Goal: Task Accomplishment & Management: Complete application form

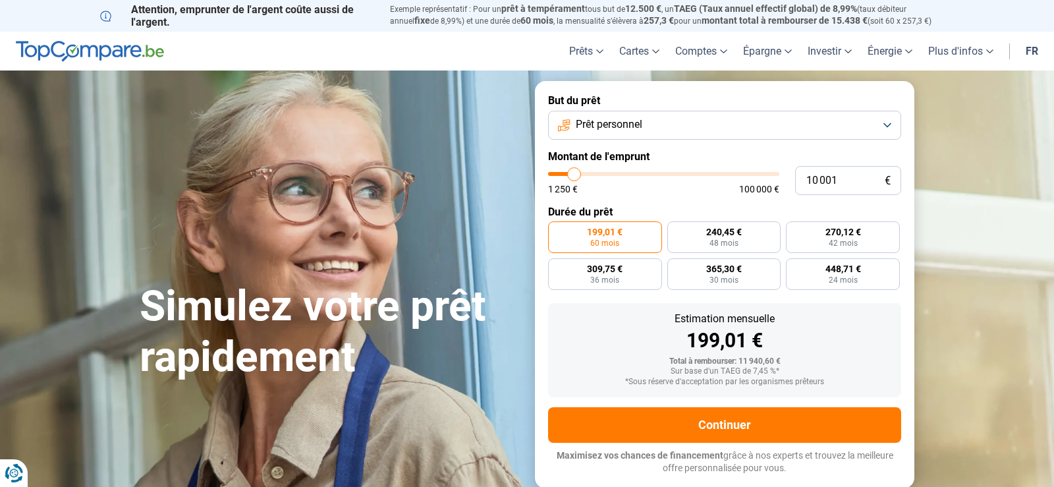
type input "10 750"
type input "10750"
type input "11 000"
type input "11000"
type input "11 750"
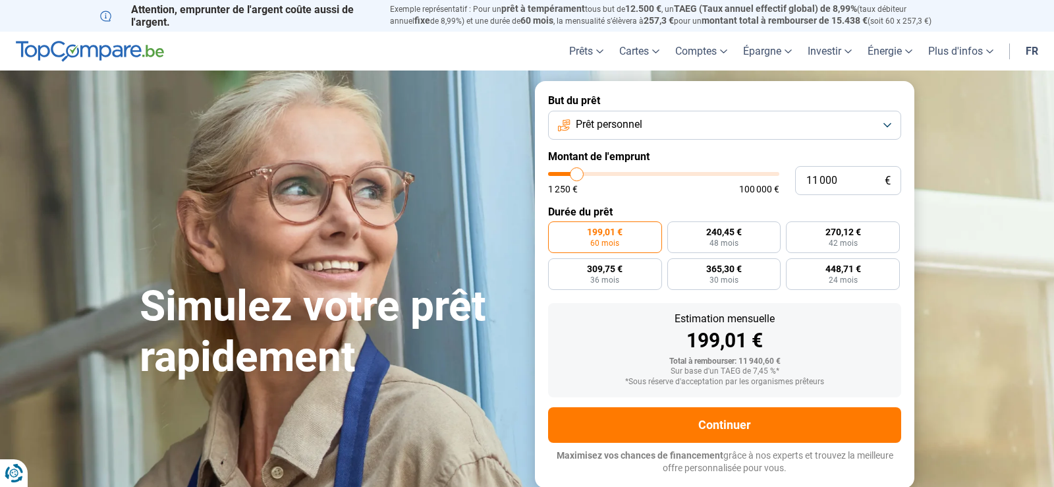
type input "11750"
type input "12 500"
type input "12500"
type input "12 750"
type input "12750"
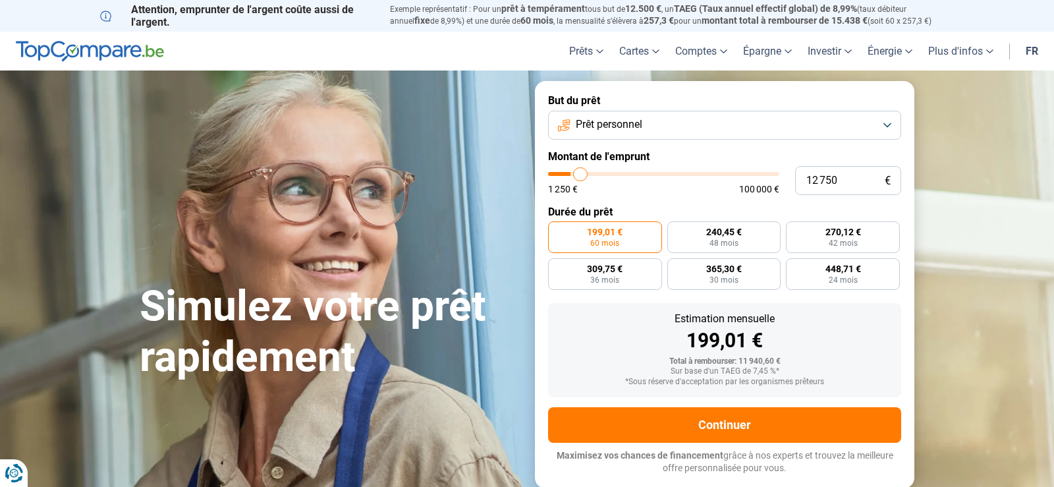
type input "13 250"
type input "13250"
type input "14 000"
type input "14000"
type input "15 250"
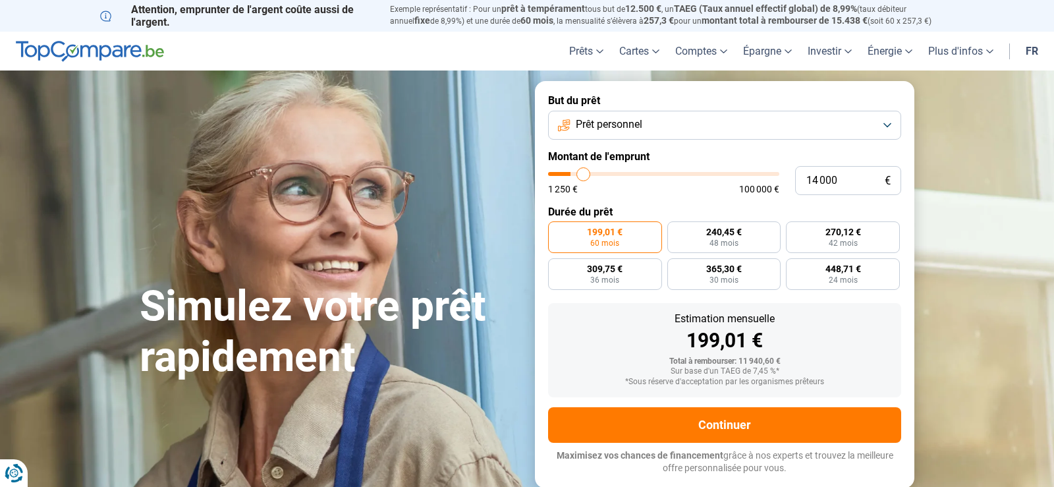
type input "15250"
type input "15 500"
type input "15500"
type input "15 750"
type input "15750"
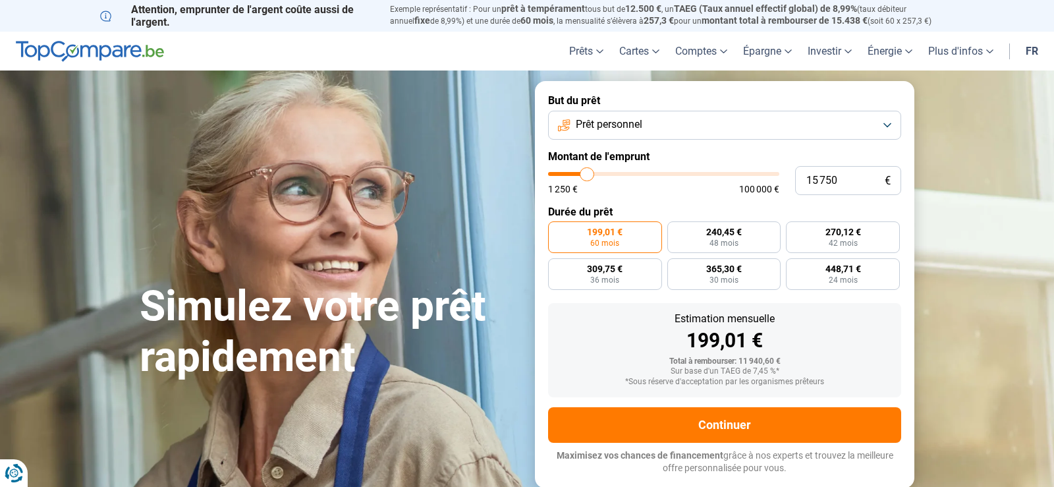
type input "16 000"
type input "16000"
type input "16 250"
type input "16250"
type input "16 750"
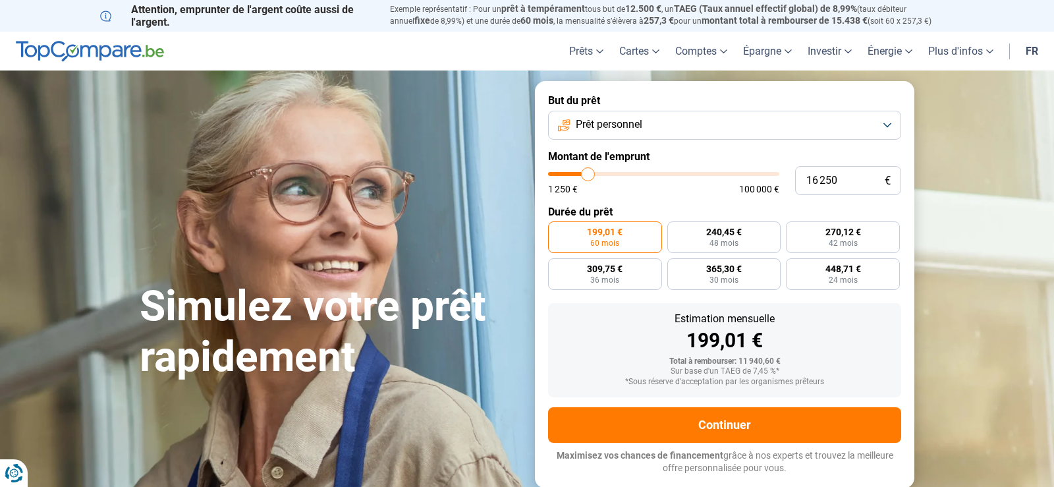
type input "16750"
type input "17 000"
type input "17000"
type input "17 250"
type input "17250"
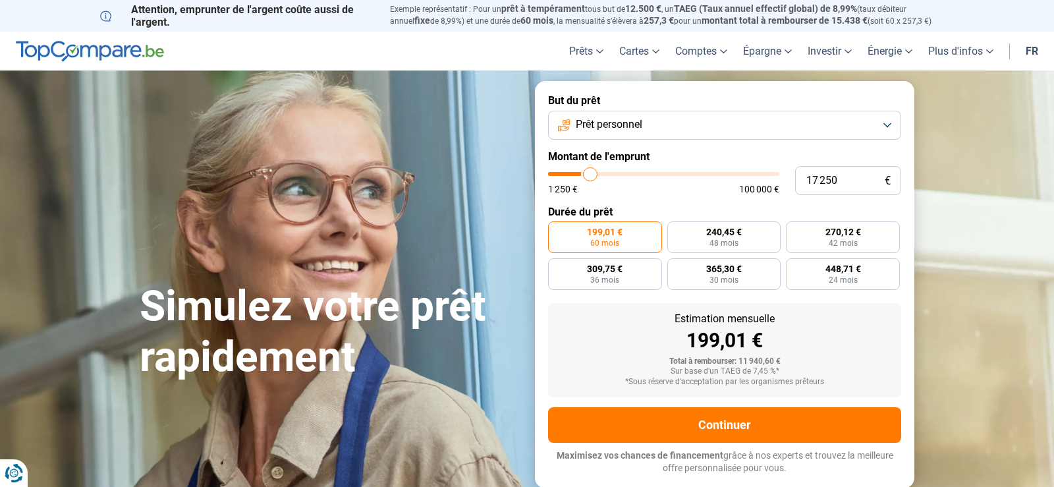
type input "17 750"
type input "17750"
type input "18 250"
type input "18250"
type input "18 500"
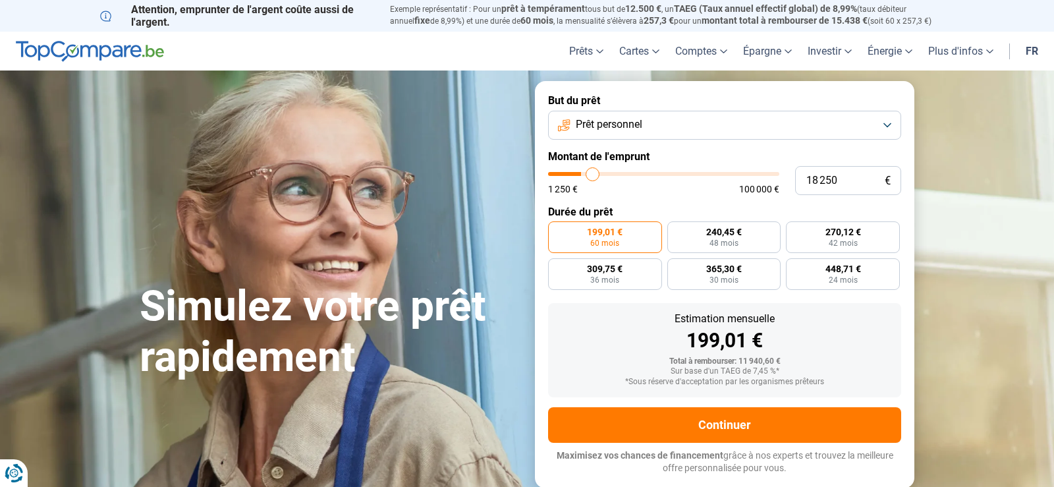
type input "18500"
type input "18 750"
type input "18750"
type input "19 500"
type input "19500"
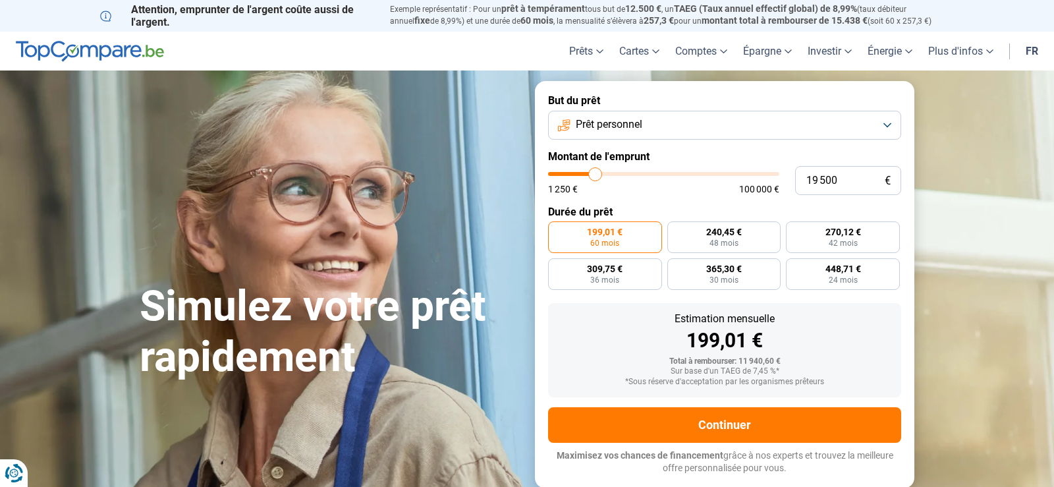
type input "21 000"
type input "21000"
type input "22 250"
type input "22250"
type input "23 000"
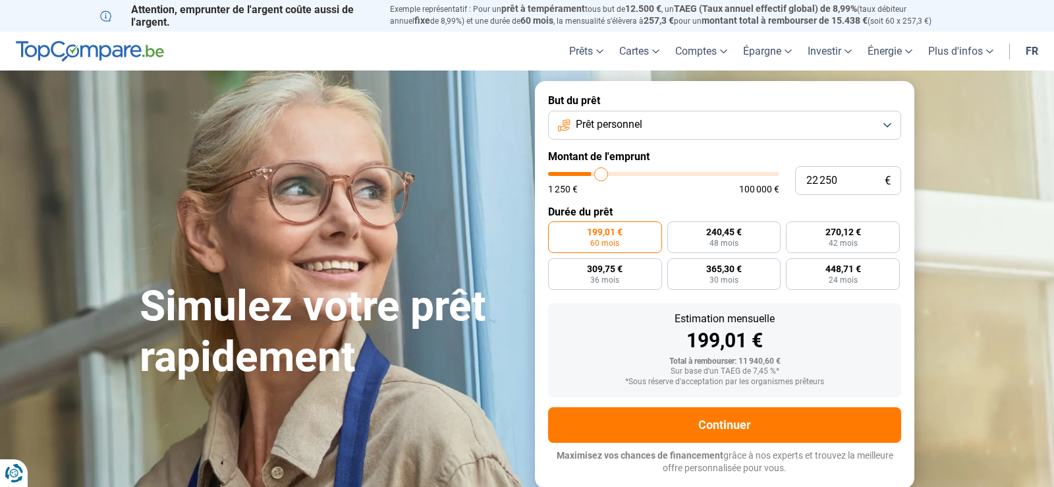
type input "23000"
type input "23 500"
type input "23500"
type input "24 000"
type input "24000"
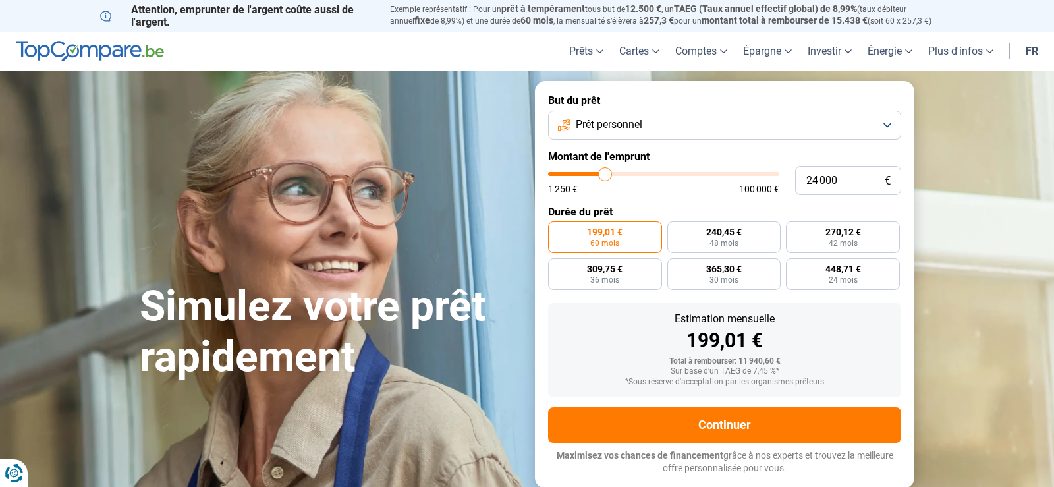
type input "25 250"
type input "25250"
type input "26 000"
type input "26000"
type input "26 750"
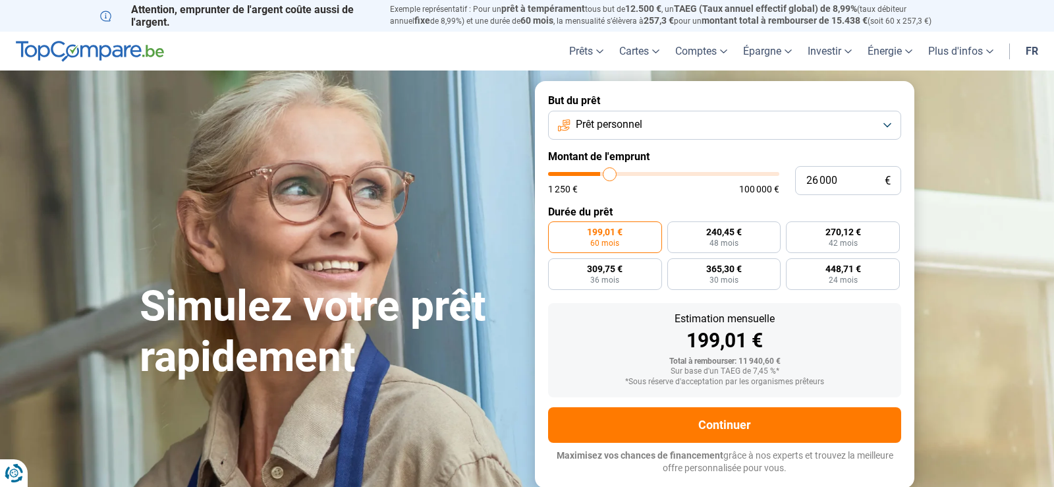
type input "26750"
type input "27 000"
type input "27000"
type input "27 500"
type input "27500"
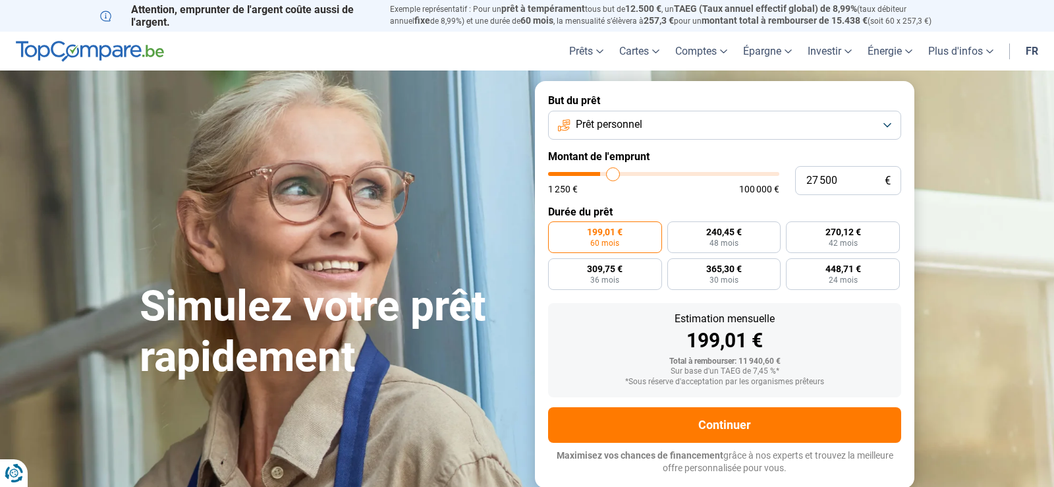
type input "27 750"
type input "27750"
type input "28 000"
type input "28000"
type input "28 250"
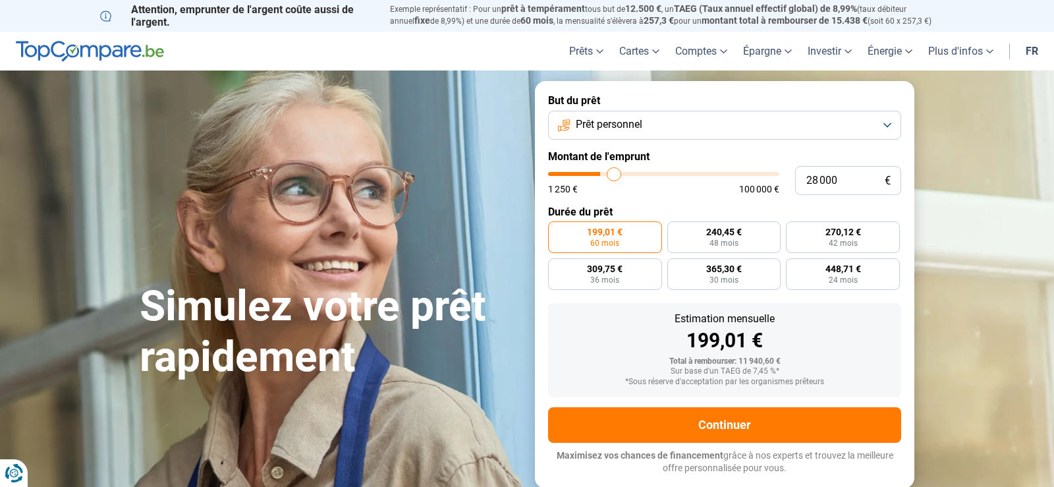
type input "28250"
type input "28 500"
type input "28500"
type input "29 000"
type input "29000"
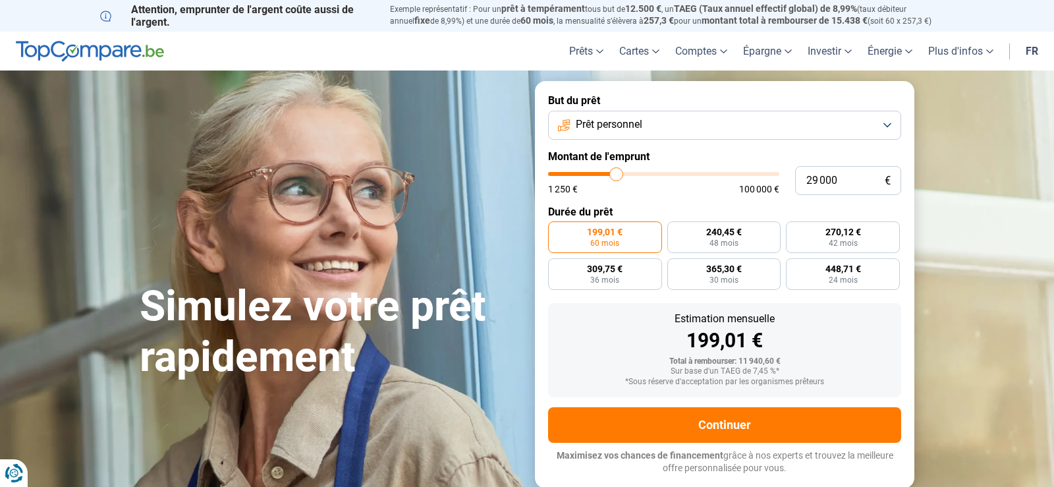
type input "29 250"
type input "29250"
type input "29 500"
type input "29500"
type input "29 750"
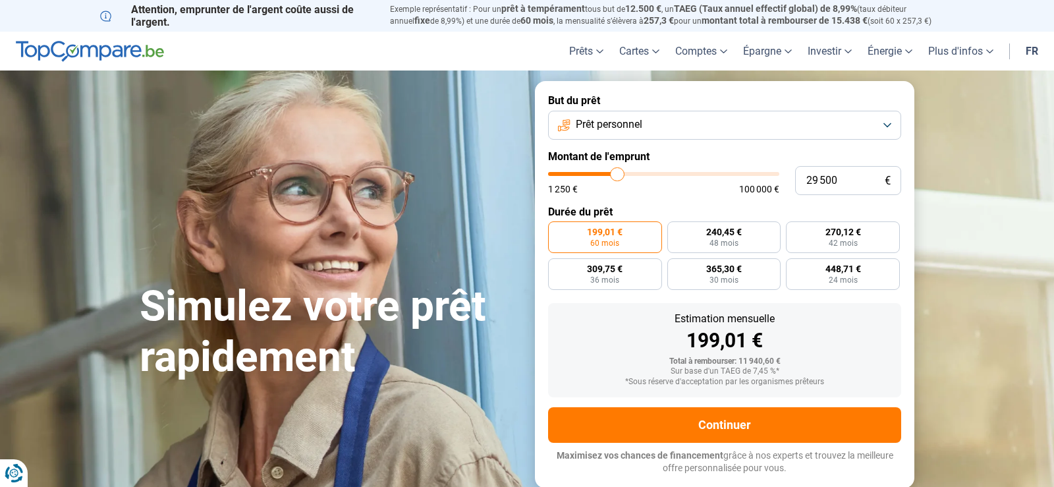
type input "29750"
type input "30 000"
type input "30000"
type input "30 500"
type input "30500"
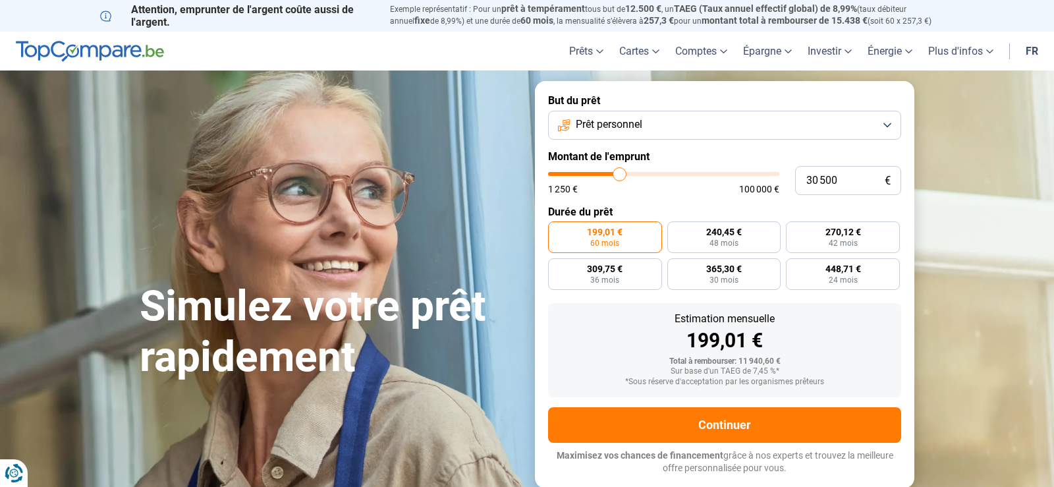
type input "31 000"
type input "31000"
type input "31 250"
type input "31250"
type input "31 500"
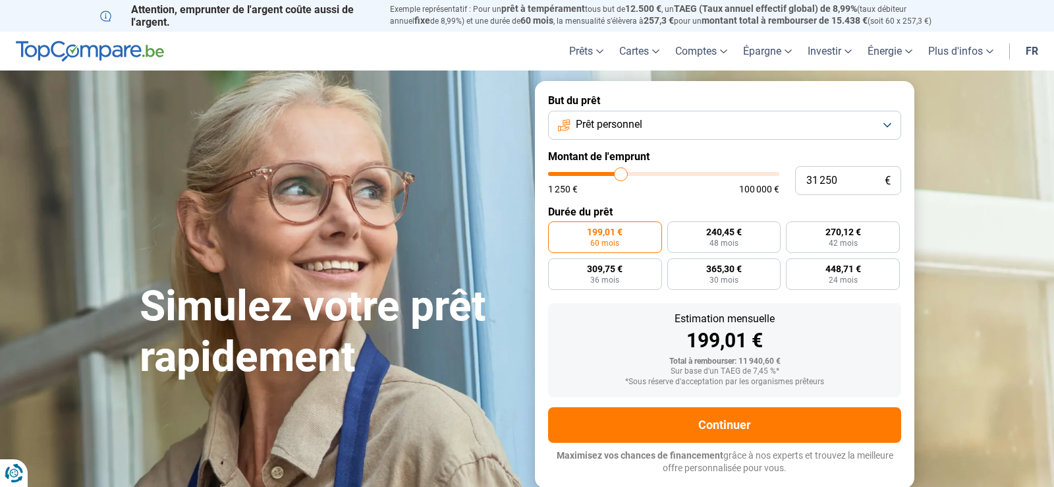
type input "31500"
type input "32 250"
type input "32250"
type input "33 000"
type input "33000"
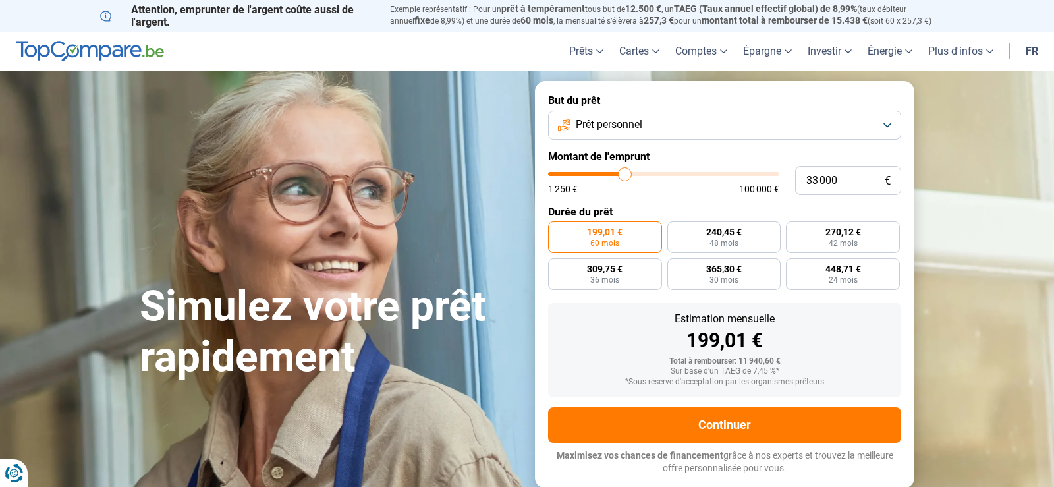
type input "34 000"
type input "34000"
type input "34 250"
type input "34250"
type input "34 500"
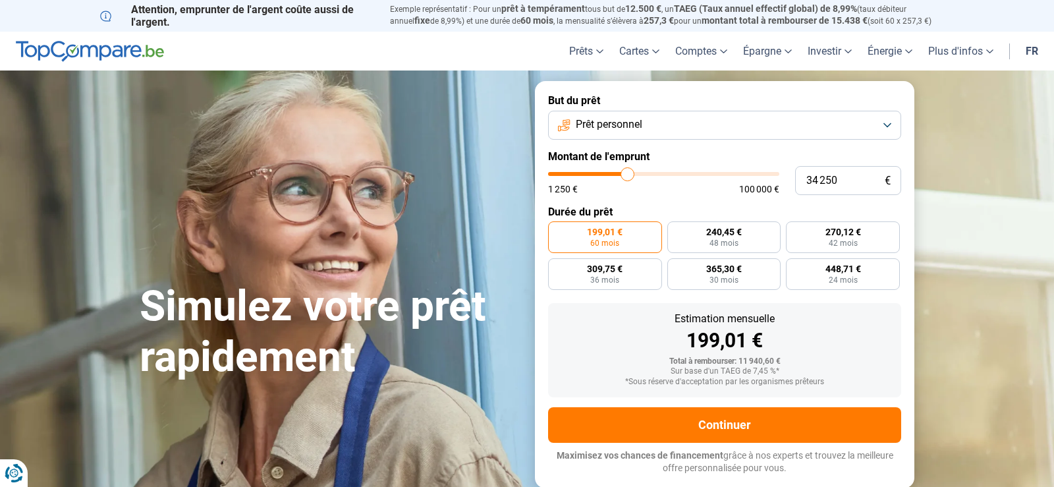
type input "34500"
type input "35 500"
type input "35500"
type input "35 750"
type input "35750"
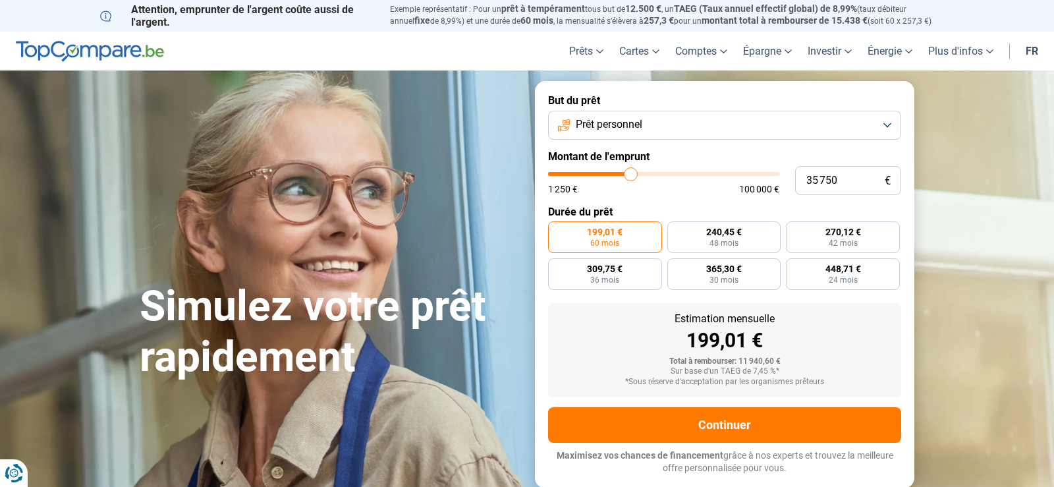
type input "36 000"
type input "36000"
type input "36 500"
type input "36500"
type input "36 750"
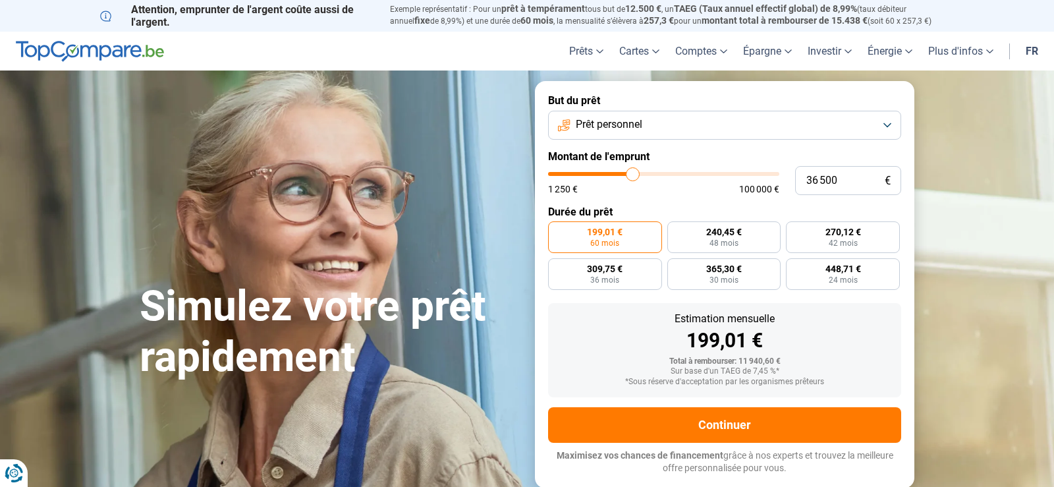
type input "36750"
type input "37 000"
type input "37000"
type input "37 250"
type input "37250"
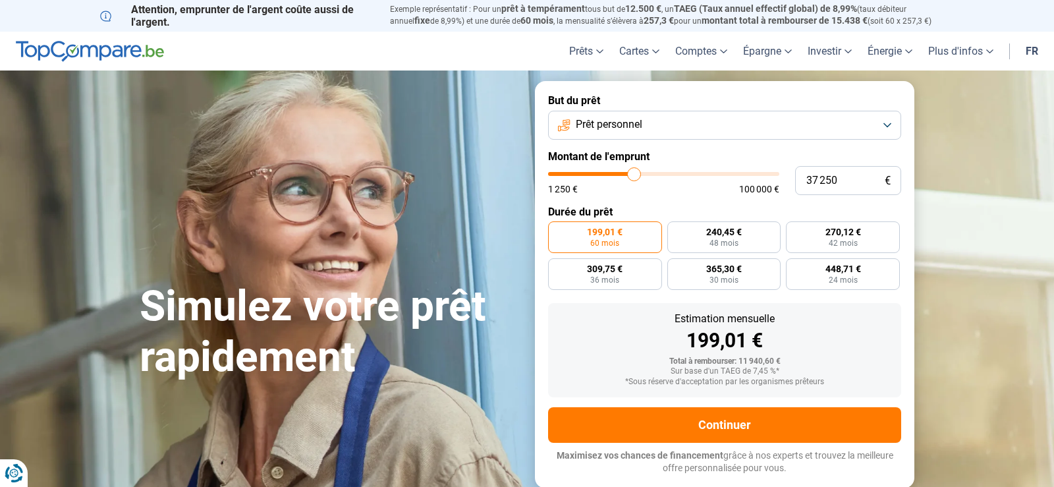
type input "37 500"
type input "37500"
type input "38 000"
type input "38000"
type input "38 500"
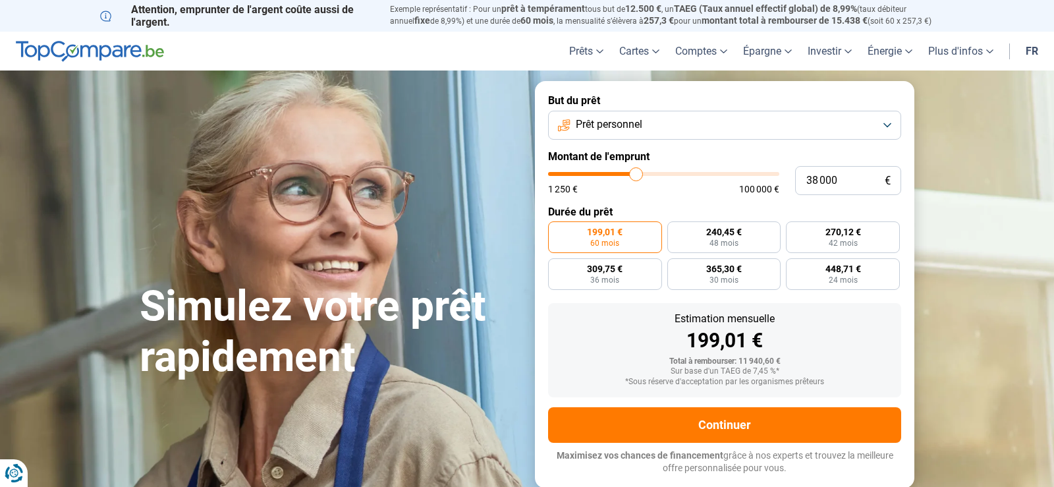
type input "38500"
type input "39 000"
type input "39000"
type input "39 250"
type input "39250"
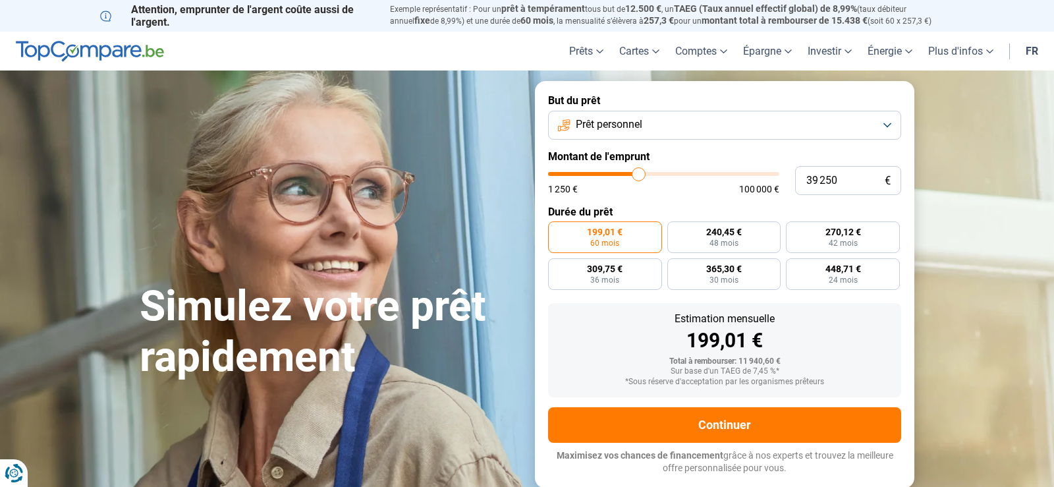
type input "39 750"
type input "39750"
type input "40 000"
type input "40000"
type input "40 250"
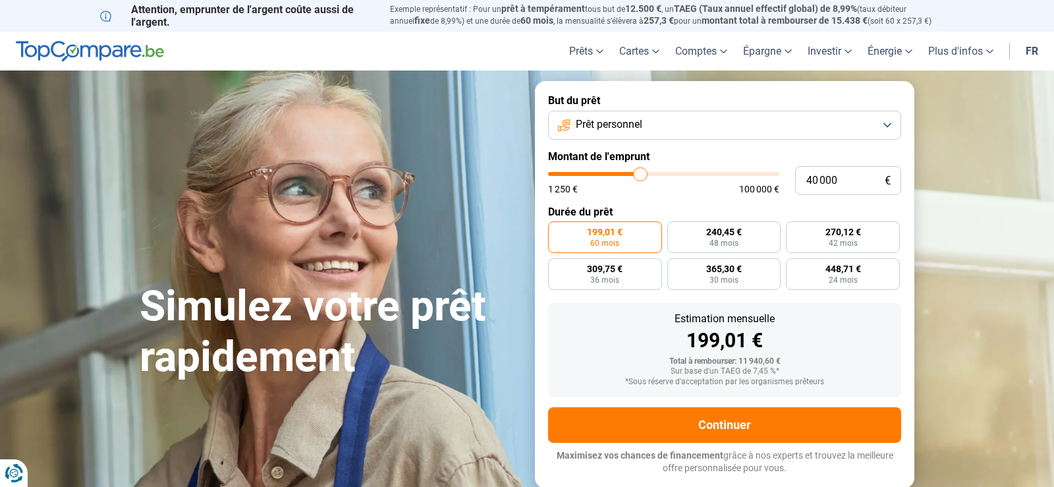
type input "40250"
type input "40 750"
type input "40750"
type input "41 250"
type input "41250"
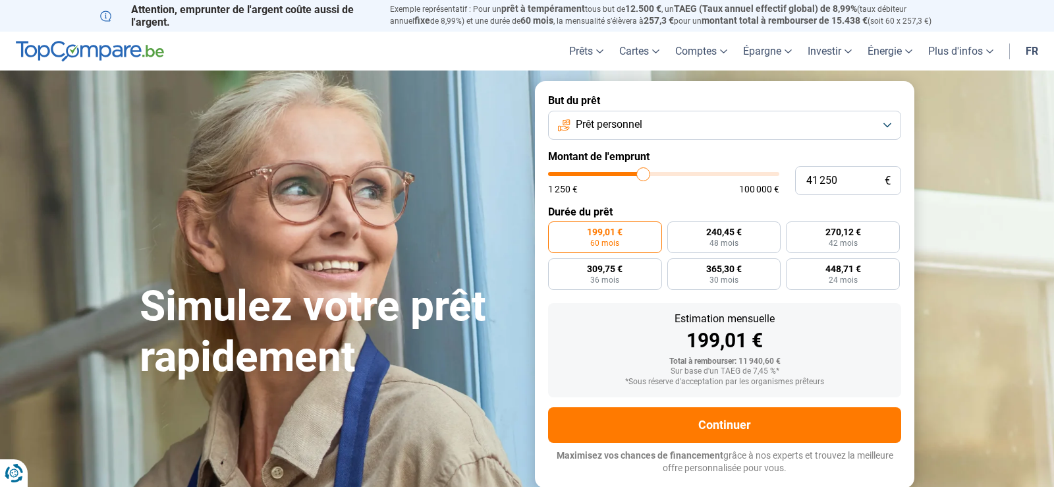
type input "41 500"
type input "41500"
type input "41 750"
type input "41750"
type input "42 000"
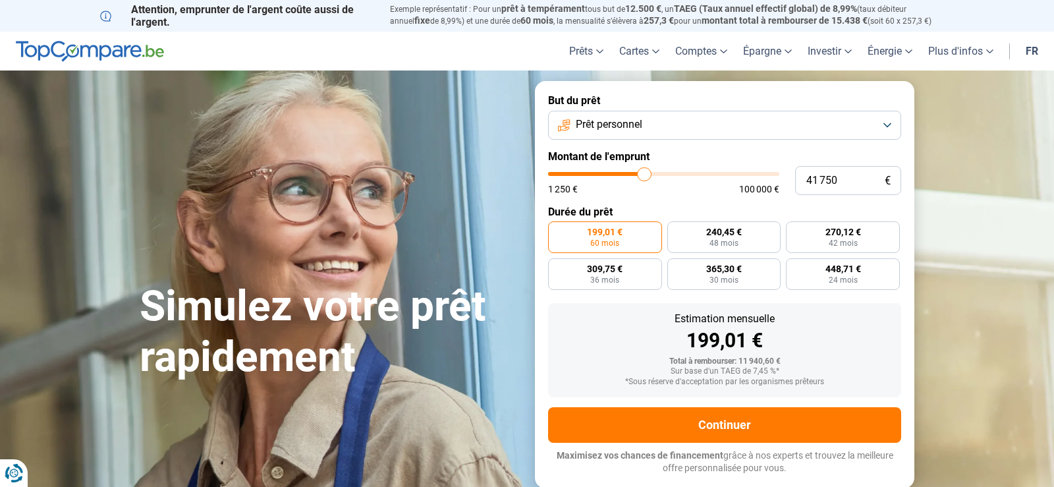
type input "42000"
type input "42 250"
type input "42250"
type input "42 750"
type input "42750"
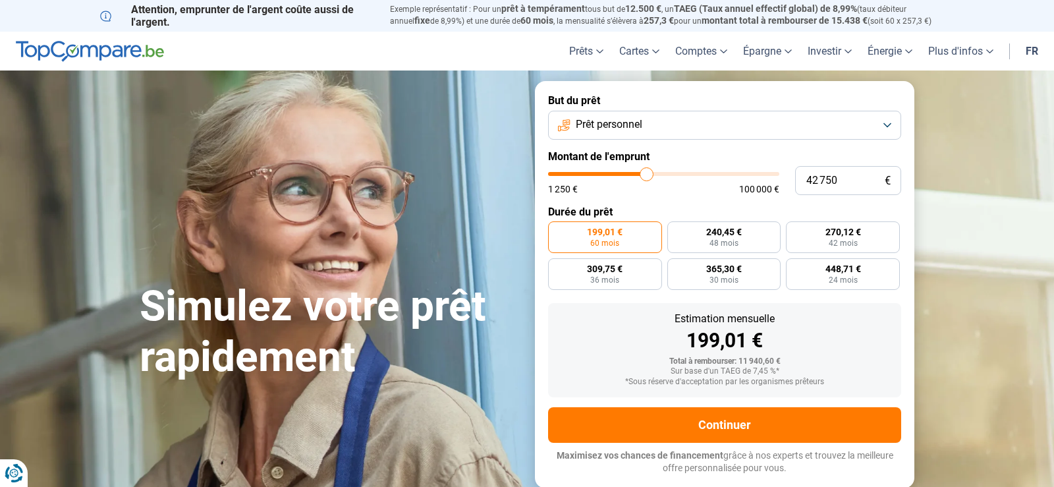
type input "43 250"
type input "43250"
type input "44 250"
type input "44250"
type input "44 500"
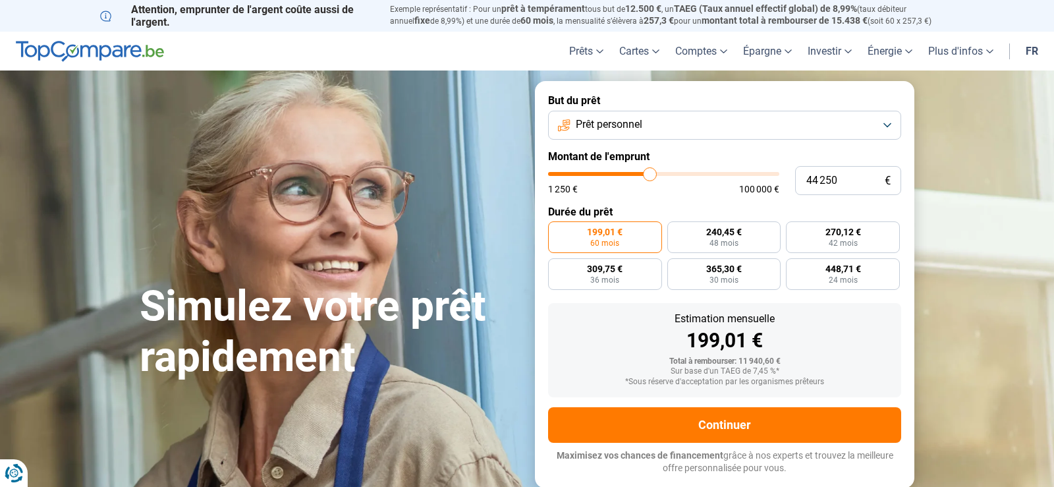
type input "44500"
type input "44 750"
type input "44750"
type input "45 000"
drag, startPoint x: 576, startPoint y: 173, endPoint x: 651, endPoint y: 173, distance: 75.7
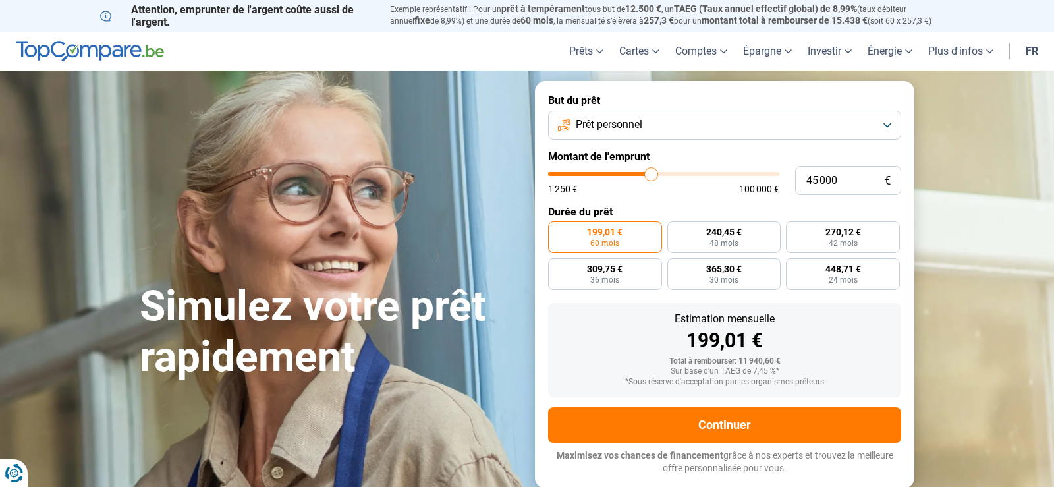
type input "45000"
click at [651, 173] on input "range" at bounding box center [663, 174] width 231 height 4
radio input "false"
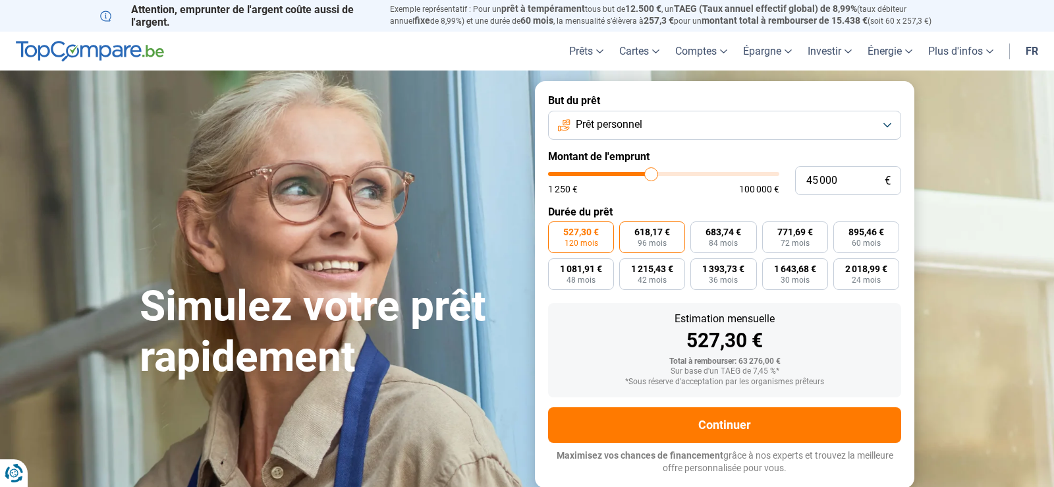
click at [670, 238] on label "618,17 € 96 mois" at bounding box center [652, 237] width 66 height 32
click at [628, 230] on input "618,17 € 96 mois" at bounding box center [623, 225] width 9 height 9
radio input "true"
click at [741, 244] on label "683,74 € 84 mois" at bounding box center [723, 237] width 66 height 32
click at [699, 230] on input "683,74 € 84 mois" at bounding box center [694, 225] width 9 height 9
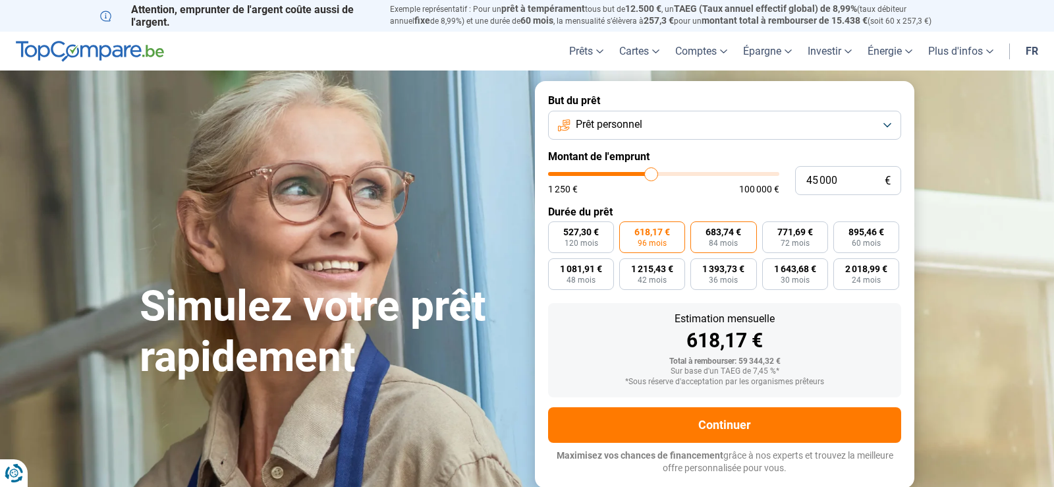
radio input "true"
click at [886, 124] on button "Prêt personnel" at bounding box center [724, 125] width 353 height 29
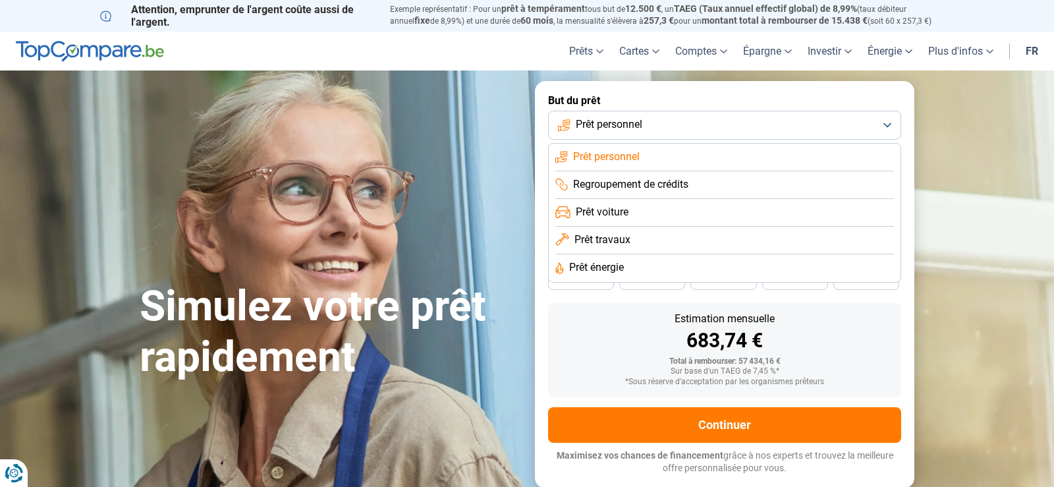
click at [682, 188] on span "Regroupement de crédits" at bounding box center [630, 184] width 115 height 14
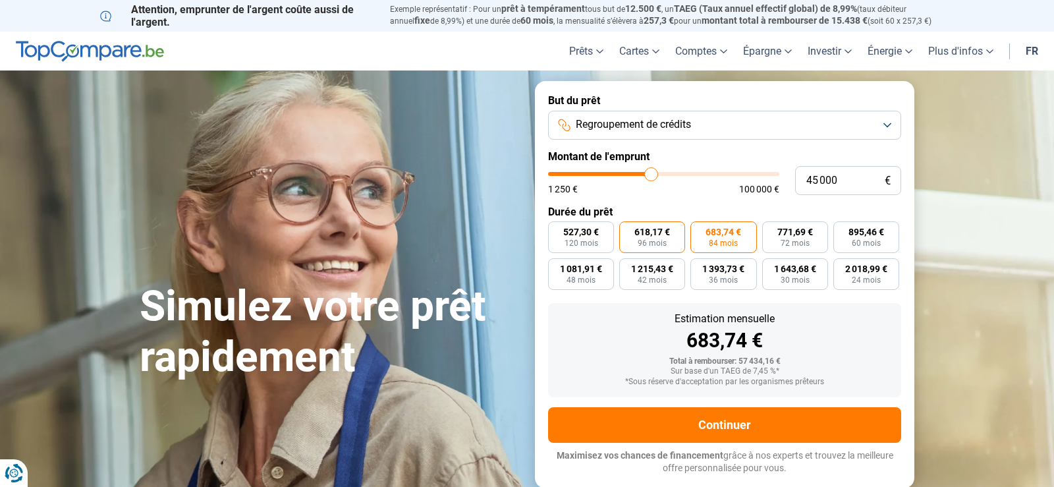
click at [676, 243] on label "618,17 € 96 mois" at bounding box center [652, 237] width 66 height 32
click at [628, 230] on input "618,17 € 96 mois" at bounding box center [623, 225] width 9 height 9
radio input "true"
type input "46 000"
type input "46000"
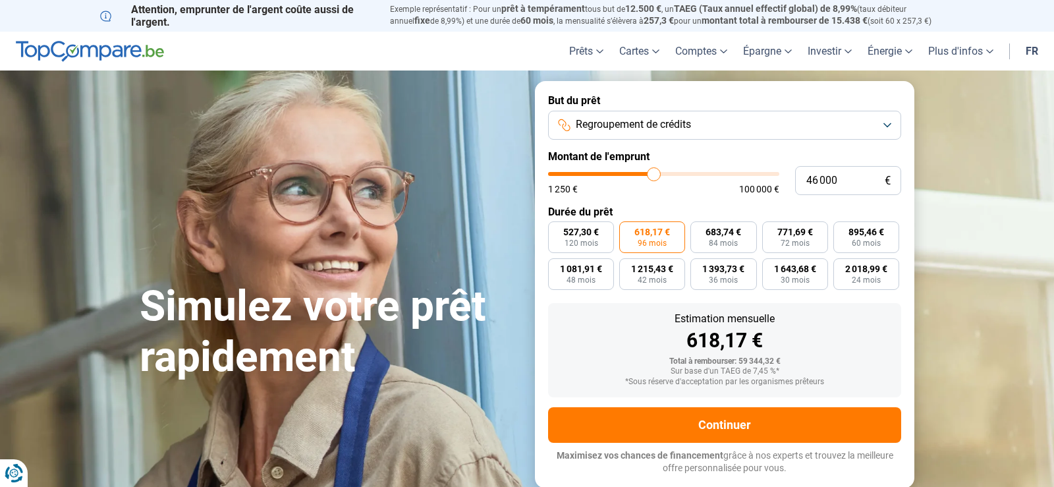
type input "46 250"
type input "46250"
type input "46 500"
type input "46500"
type input "46 750"
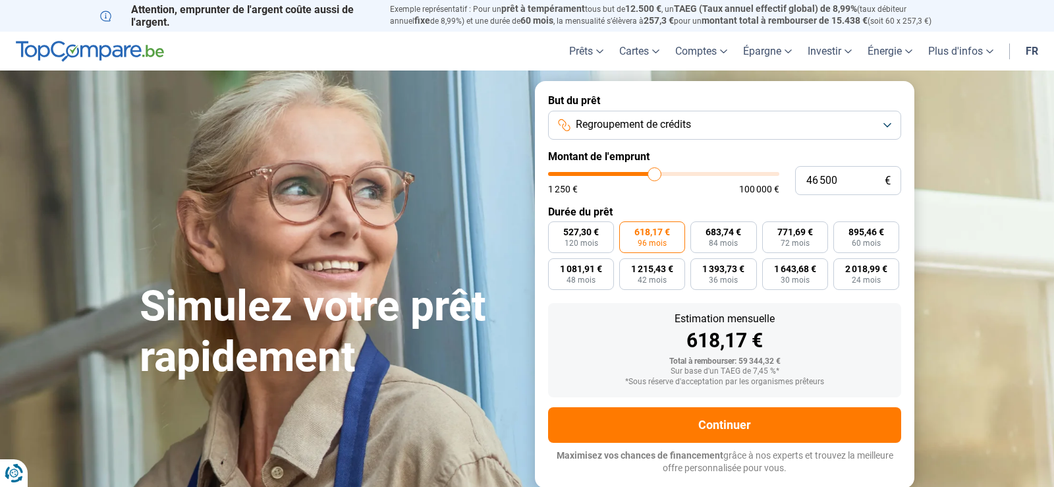
type input "46750"
type input "47 250"
type input "47250"
type input "47 500"
type input "47500"
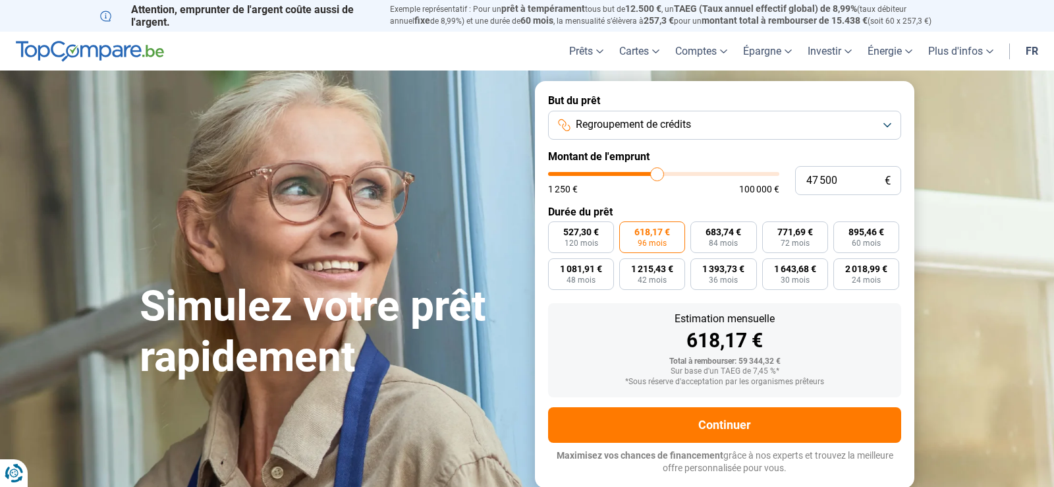
type input "47 750"
type input "47750"
type input "48 000"
type input "48000"
type input "49 000"
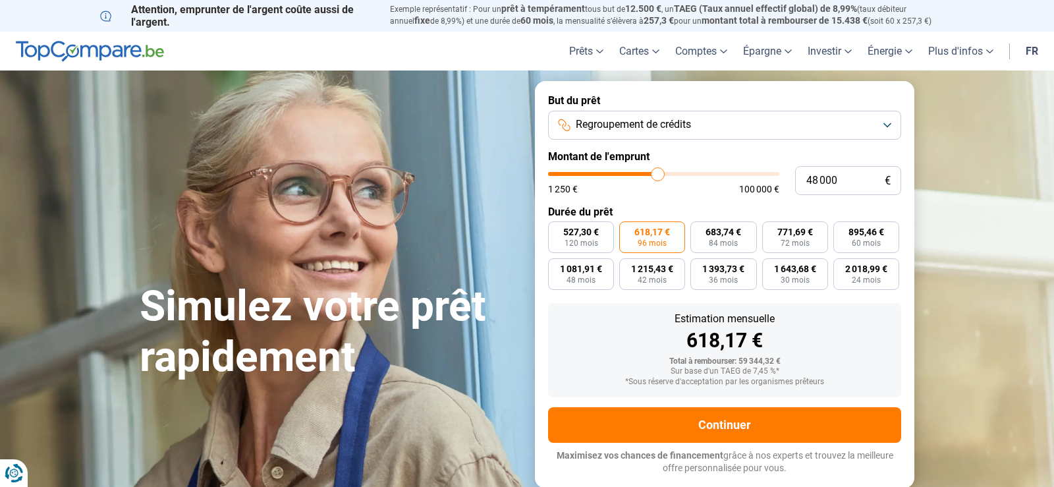
type input "49000"
type input "49 250"
type input "49250"
type input "49 500"
type input "49500"
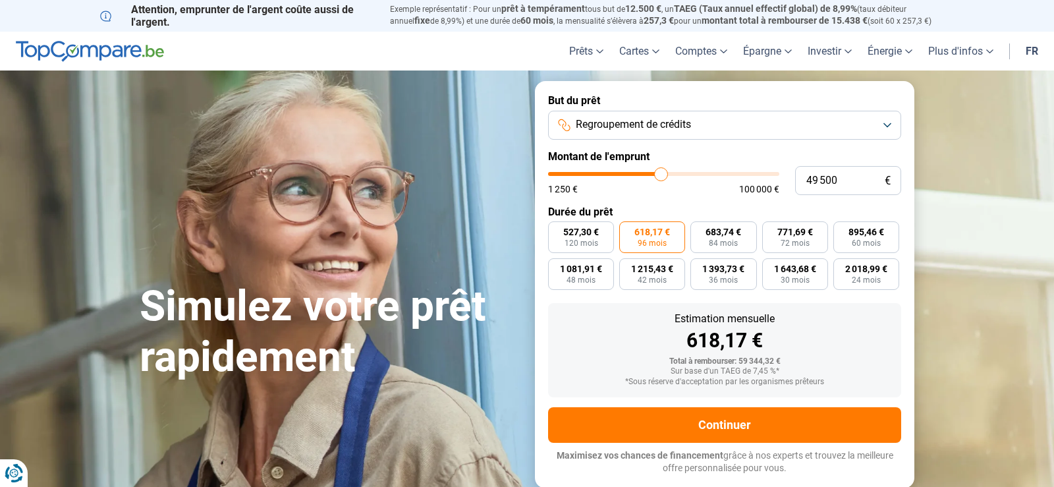
type input "49 750"
type input "49750"
type input "50 250"
type input "50250"
type input "50 500"
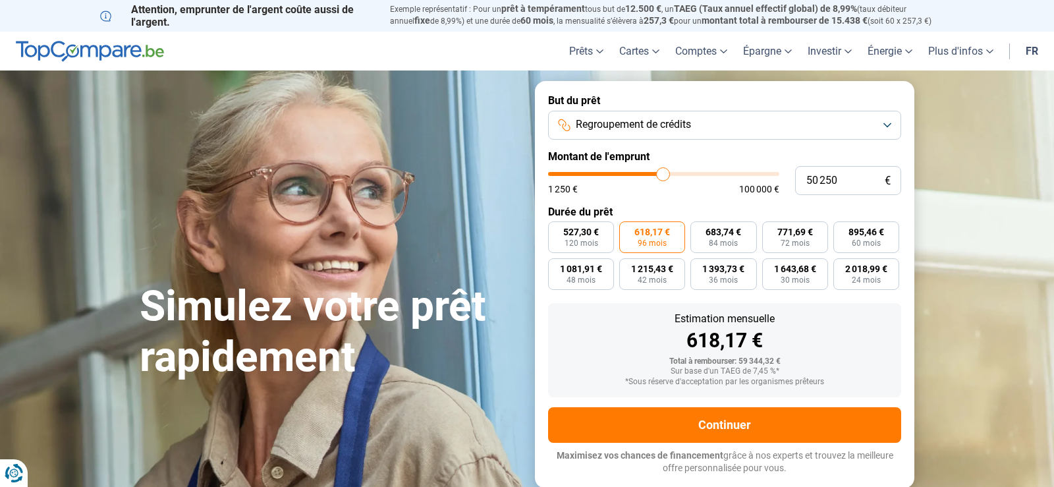
type input "50500"
type input "50 750"
type input "50750"
type input "51 000"
type input "51000"
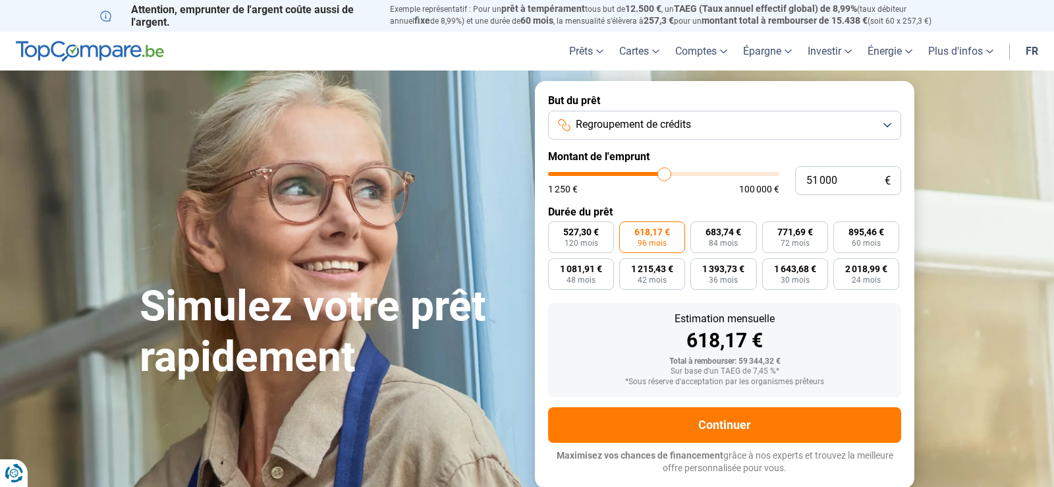
type input "51 250"
type input "51250"
type input "51 000"
type input "51000"
type input "50 750"
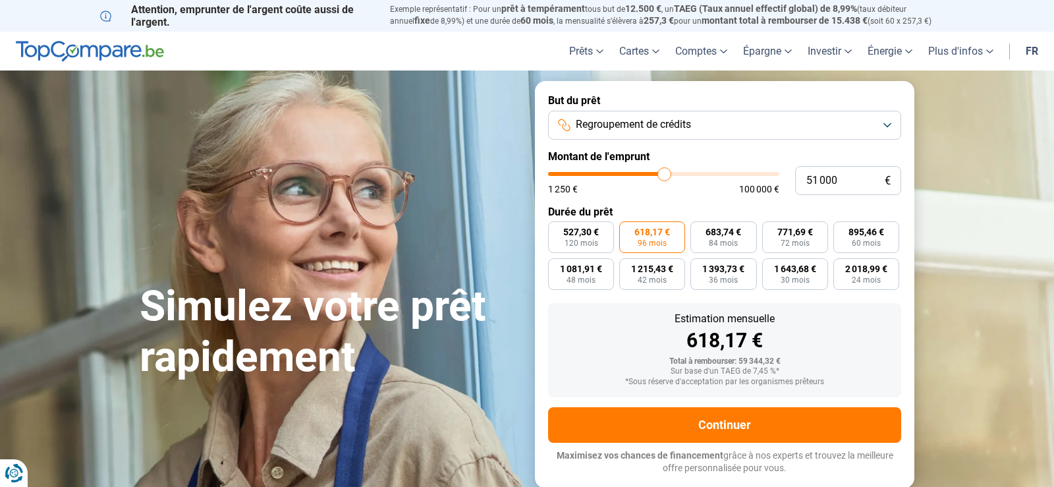
type input "50750"
type input "50 500"
type input "50500"
type input "49 750"
type input "49750"
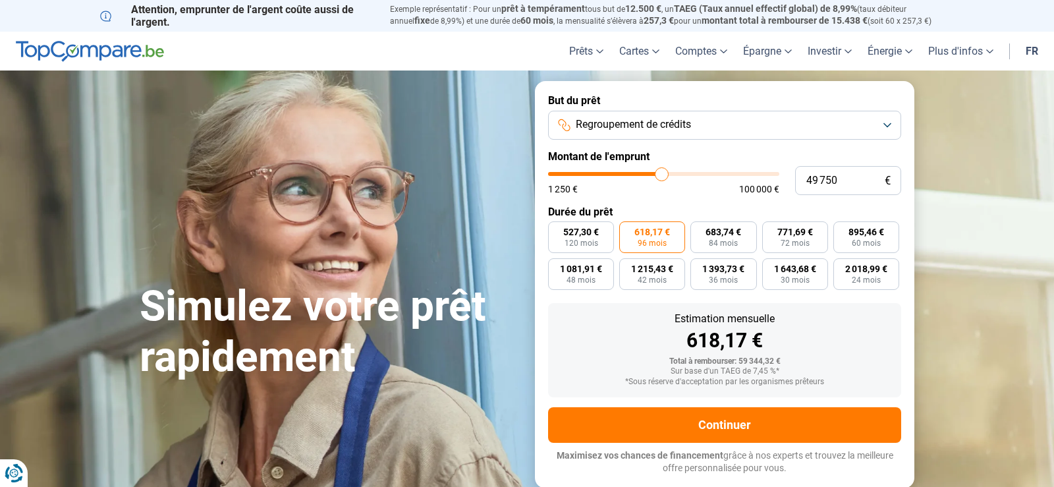
type input "49 250"
type input "49250"
type input "49 000"
drag, startPoint x: 653, startPoint y: 173, endPoint x: 660, endPoint y: 172, distance: 6.7
type input "49000"
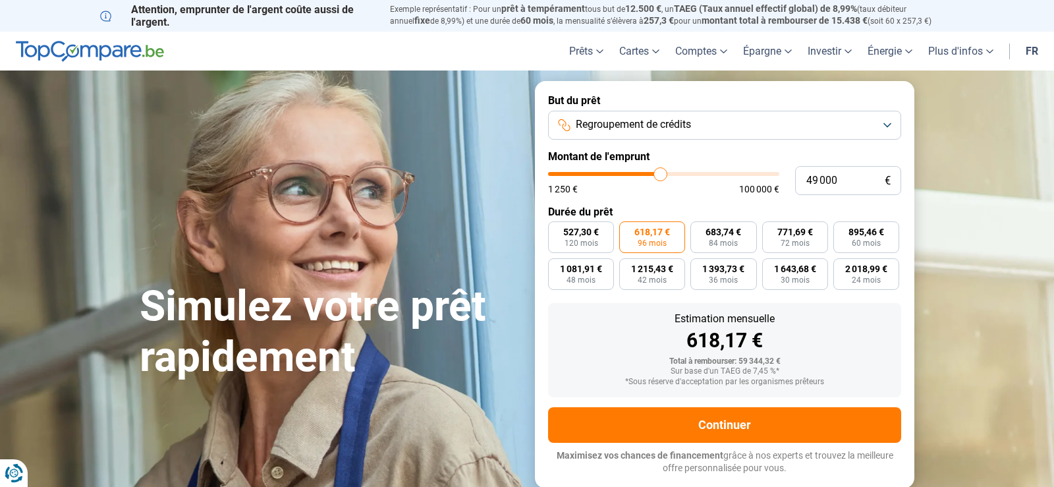
click at [660, 172] on input "range" at bounding box center [663, 174] width 231 height 4
click at [661, 172] on input "range" at bounding box center [663, 174] width 231 height 4
click at [663, 172] on input "range" at bounding box center [663, 174] width 231 height 4
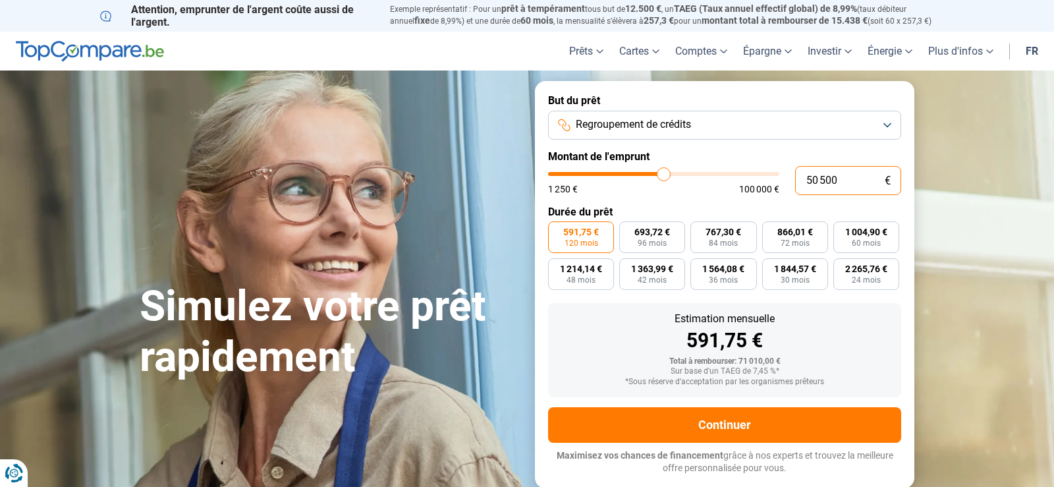
click at [825, 180] on input "50 500" at bounding box center [848, 180] width 106 height 29
click at [705, 202] on form "But du prêt Regroupement de crédits Montant de l'emprunt 50 000 € 1 250 € 100 0…" at bounding box center [724, 284] width 379 height 406
click at [815, 181] on input "50 000" at bounding box center [848, 180] width 106 height 29
